Goal: Contribute content

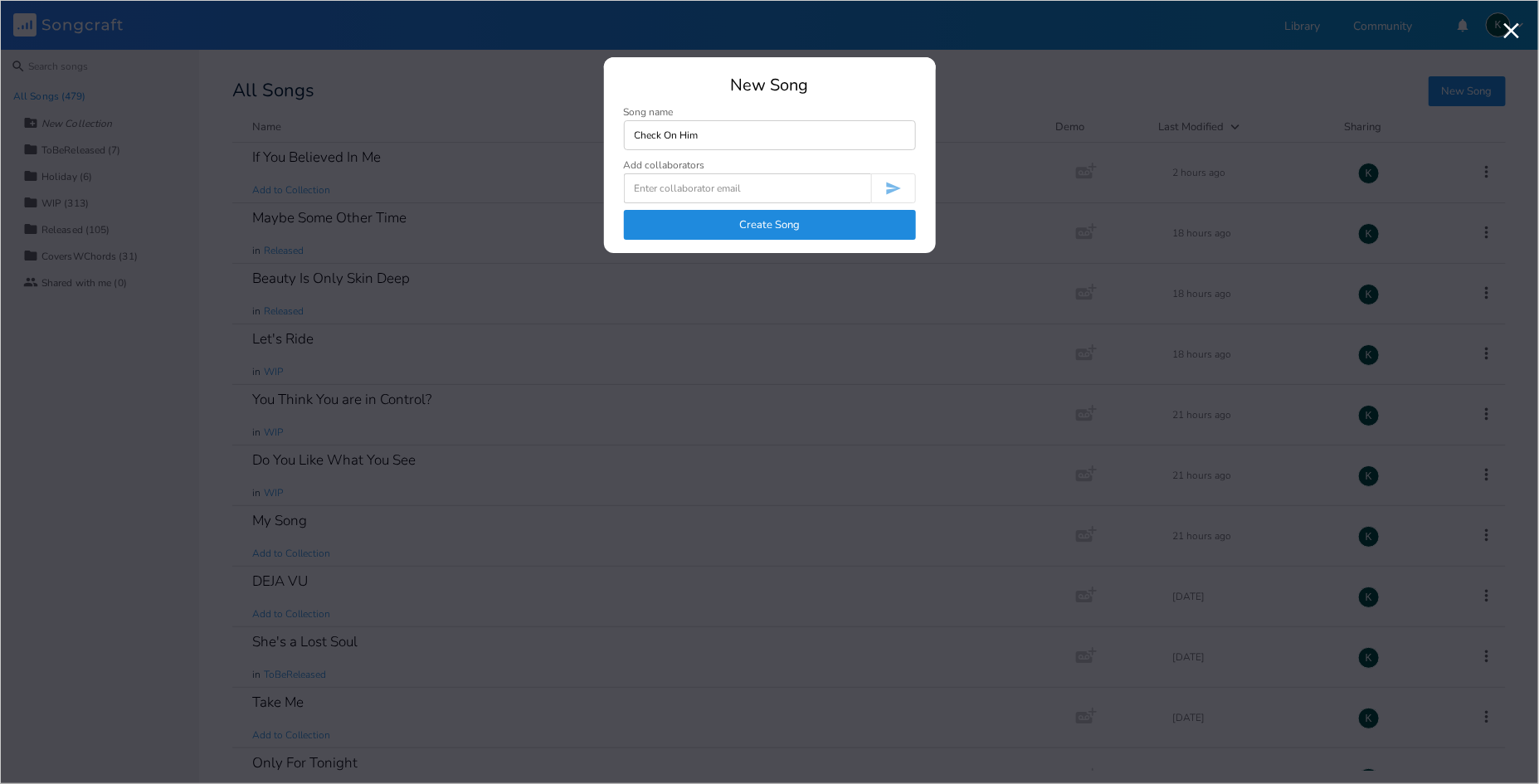
type input "Check On Him"
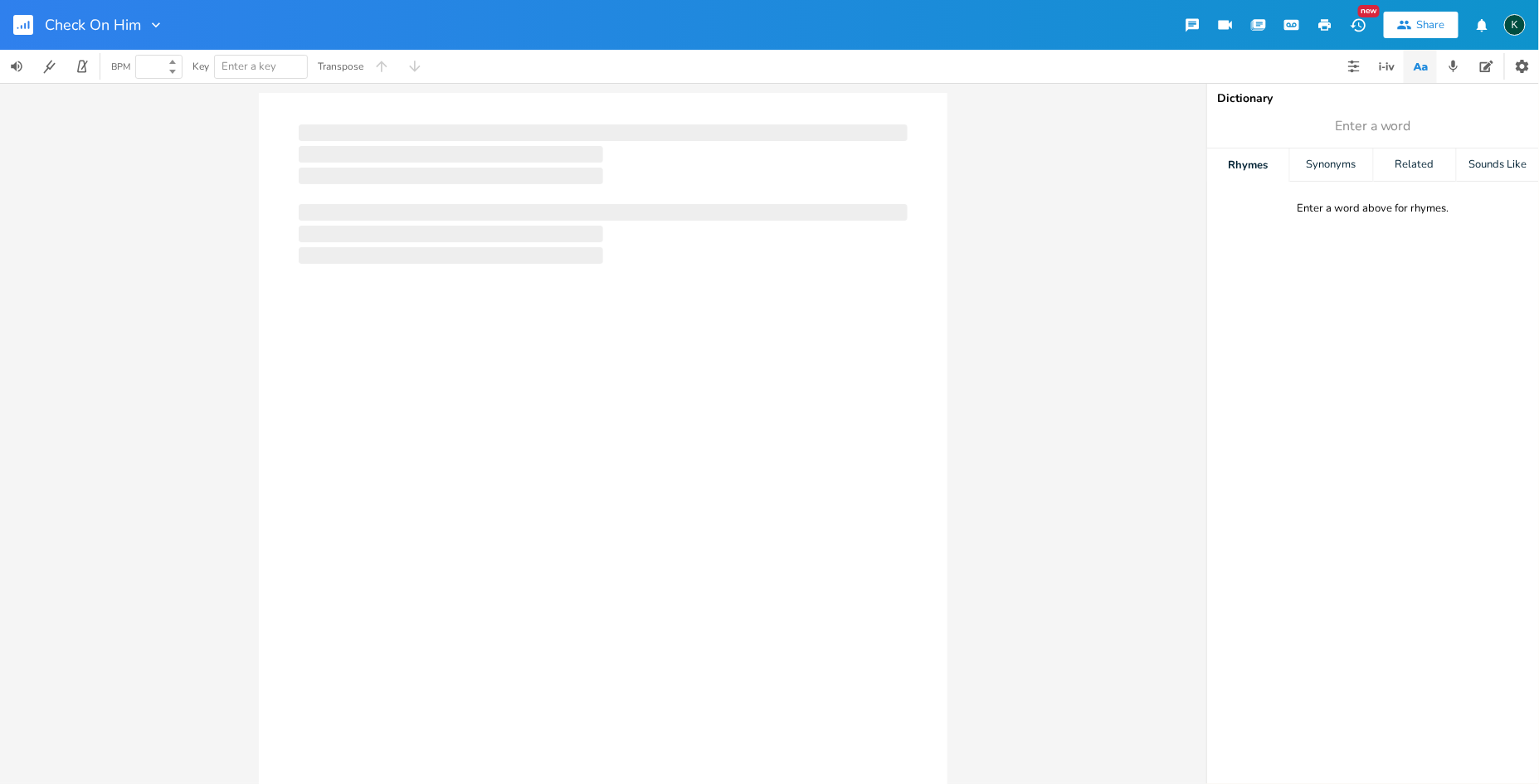
type input "100"
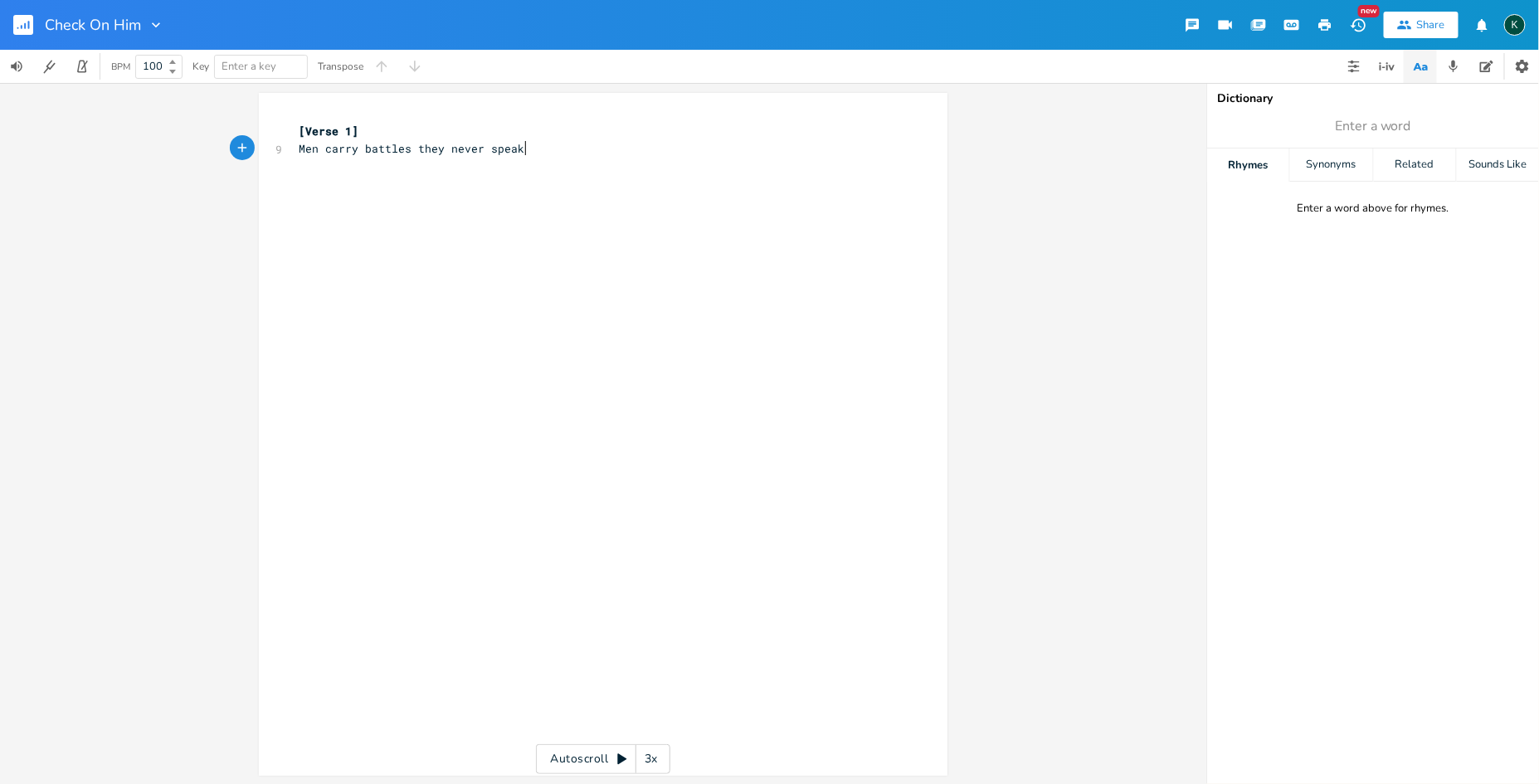
type textarea "Men carry battles they never speak of"
type textarea "Pain they never show"
type textarea "Love they never recieve"
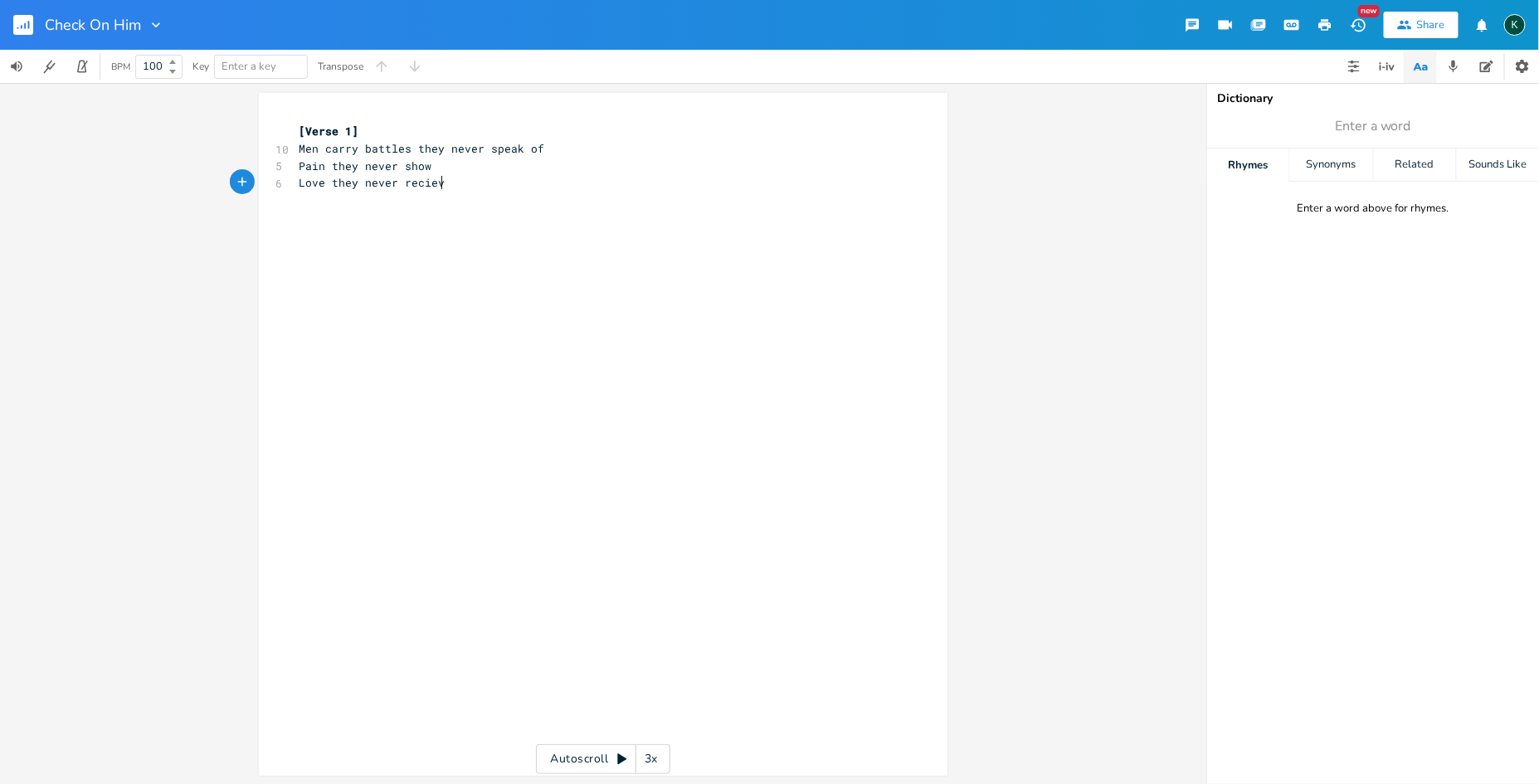
scroll to position [0, 114]
click at [432, 183] on span "Love they never recieve" at bounding box center [374, 182] width 153 height 15
type textarea "ei"
click at [459, 192] on pre "​" at bounding box center [595, 201] width 599 height 17
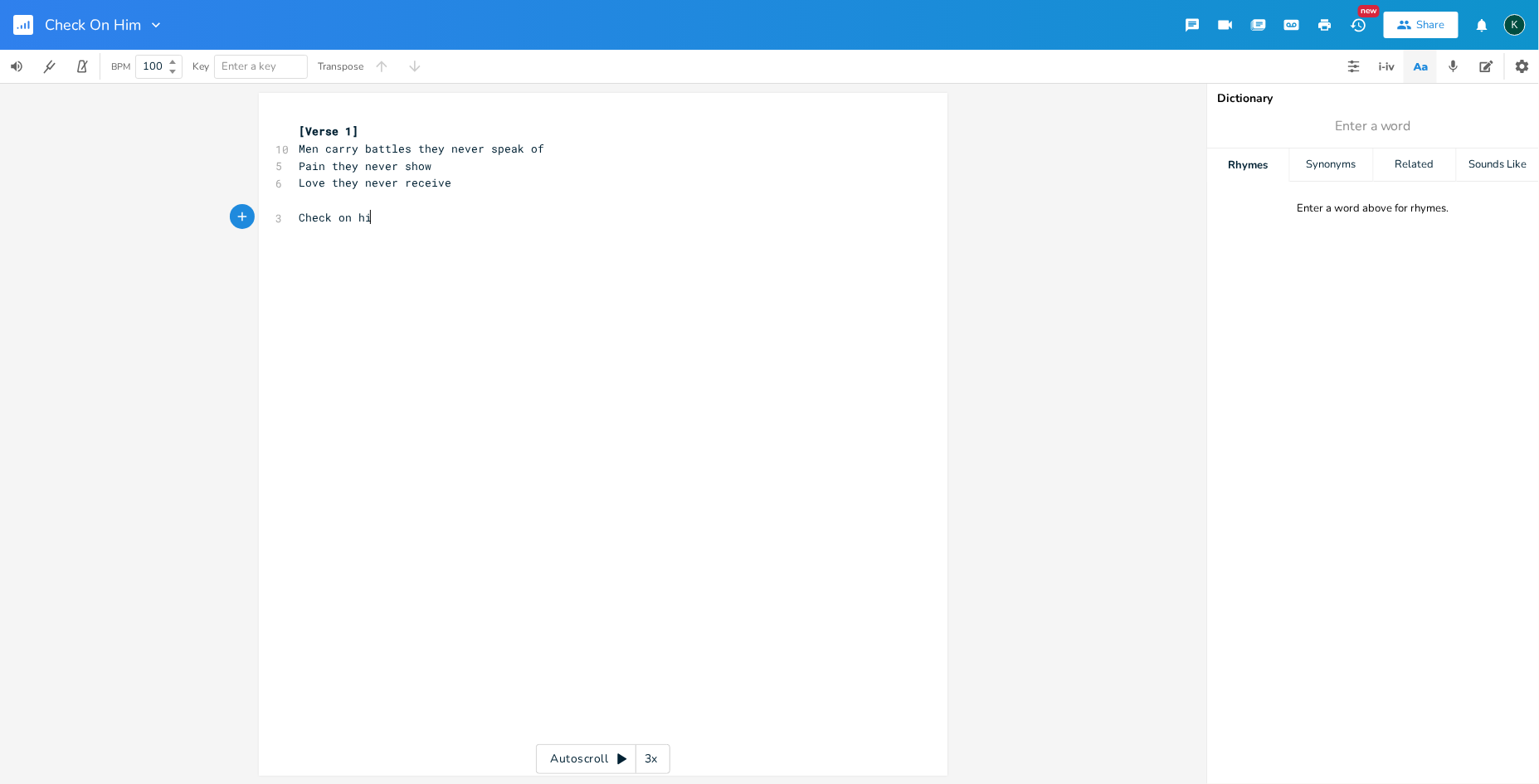
type textarea "Check on him"
type textarea "He won't ask for it... but he needs it"
